Goal: Information Seeking & Learning: Learn about a topic

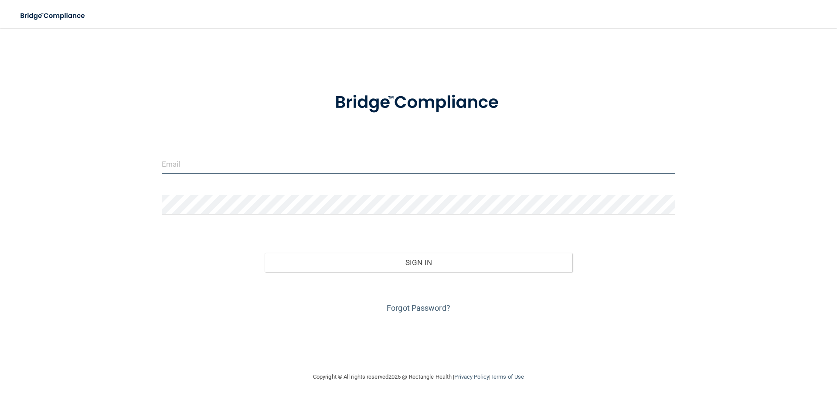
type input "[EMAIL_ADDRESS][DOMAIN_NAME]"
drag, startPoint x: 248, startPoint y: 164, endPoint x: 117, endPoint y: 158, distance: 131.3
click at [117, 158] on div "[EMAIL_ADDRESS][DOMAIN_NAME] Invalid email/password. You don't have permission …" at bounding box center [418, 200] width 802 height 327
drag, startPoint x: 265, startPoint y: 166, endPoint x: 0, endPoint y: 112, distance: 270.7
click at [0, 113] on main "[EMAIL_ADDRESS][DOMAIN_NAME] Invalid email/password. You don't have permission …" at bounding box center [418, 214] width 837 height 373
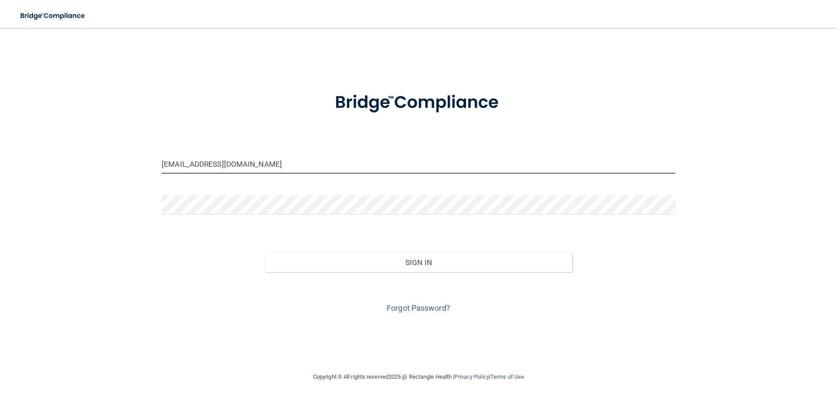
type input "[EMAIL_ADDRESS][DOMAIN_NAME]"
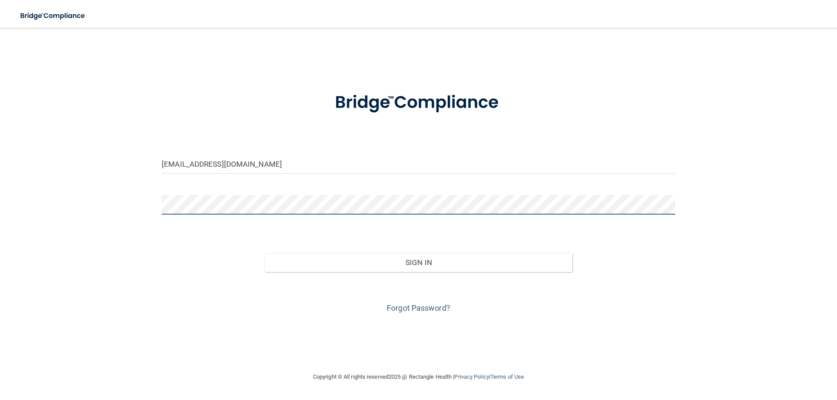
click at [123, 199] on div "[EMAIL_ADDRESS][DOMAIN_NAME] Invalid email/password. You don't have permission …" at bounding box center [418, 200] width 802 height 327
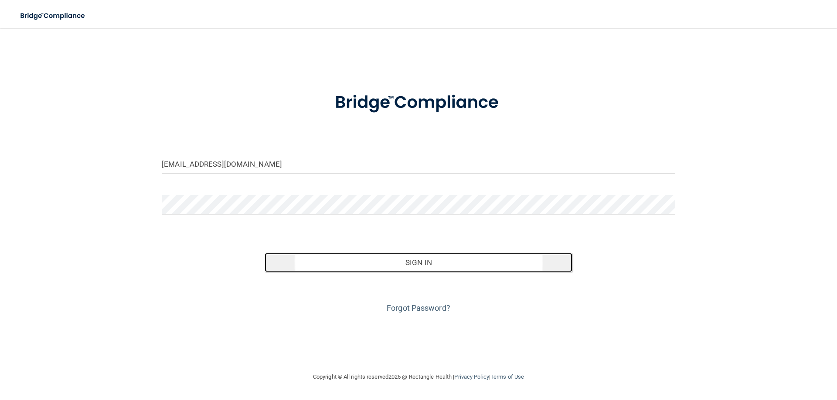
click at [420, 264] on button "Sign In" at bounding box center [418, 262] width 308 height 19
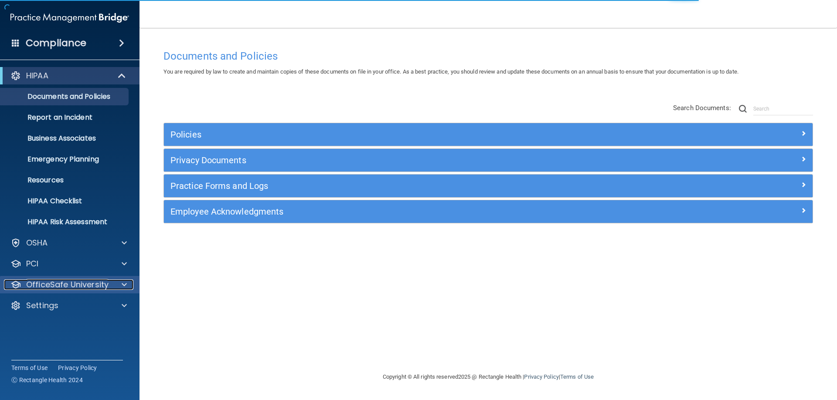
click at [85, 282] on p "OfficeSafe University" at bounding box center [67, 285] width 82 height 10
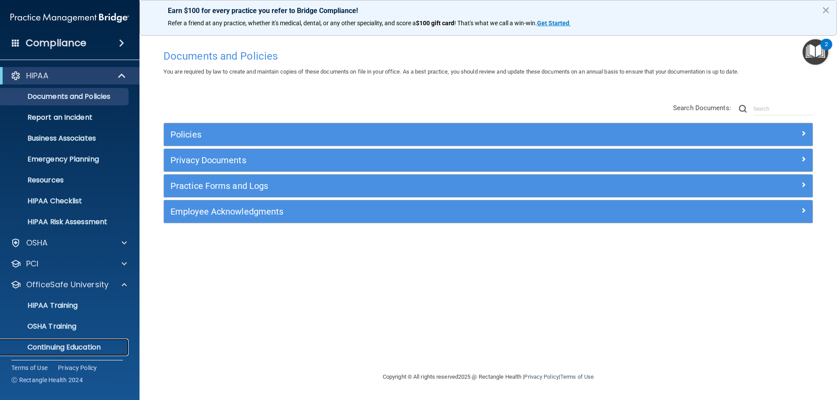
click at [70, 349] on p "Continuing Education" at bounding box center [65, 347] width 119 height 9
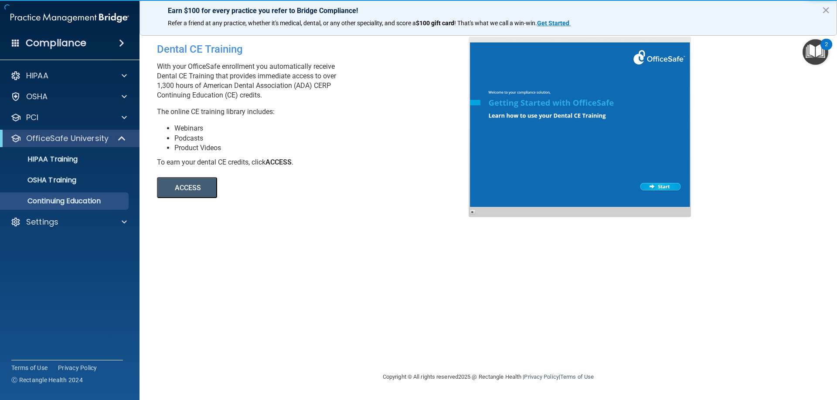
click at [193, 193] on button "ACCESS" at bounding box center [187, 187] width 60 height 21
